Goal: Task Accomplishment & Management: Complete application form

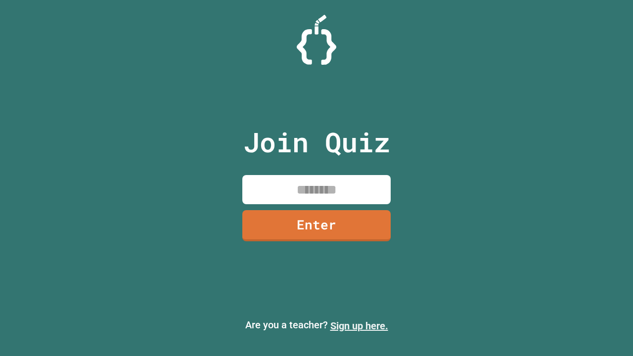
click at [359, 326] on link "Sign up here." at bounding box center [359, 326] width 58 height 12
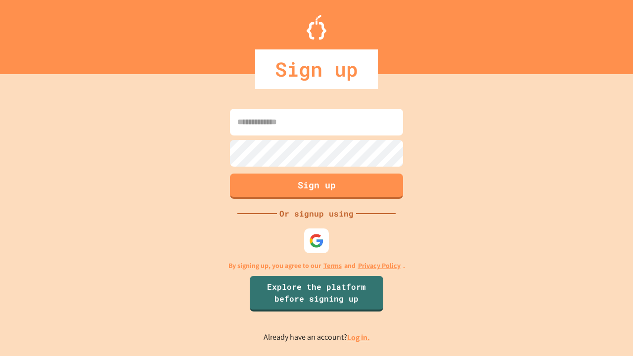
click at [359, 337] on link "Log in." at bounding box center [358, 337] width 23 height 10
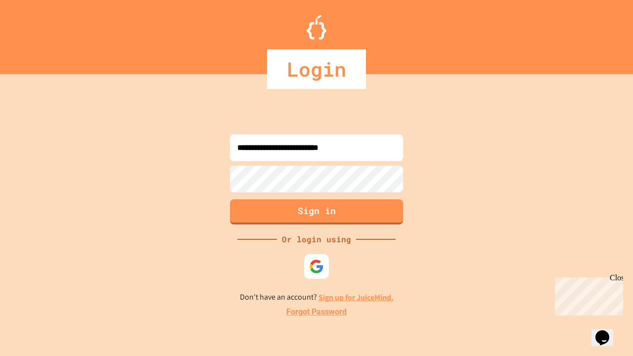
type input "**********"
